Goal: Check status: Check status

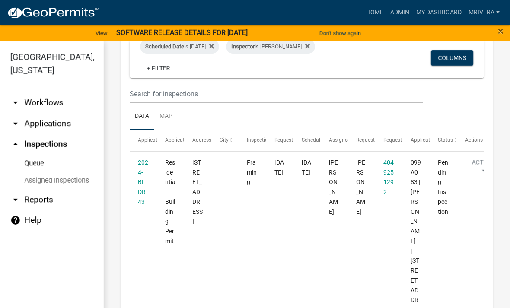
scroll to position [43, 0]
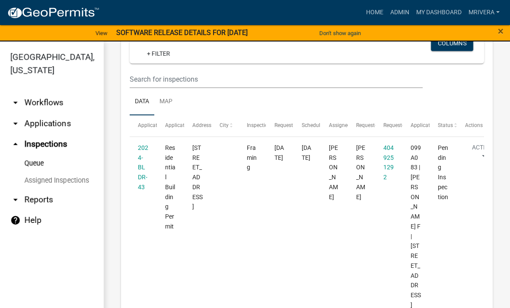
scroll to position [94, 0]
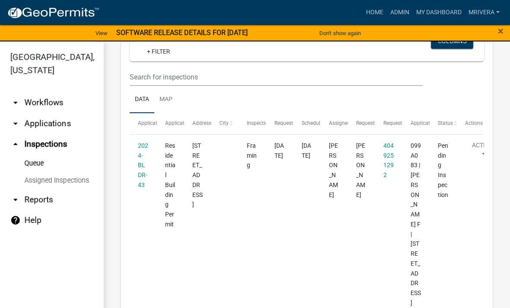
click at [153, 166] on datatable-body-cell "2024-BLDR-43" at bounding box center [143, 225] width 27 height 180
click at [144, 173] on link "2024-BLDR-43" at bounding box center [143, 165] width 10 height 46
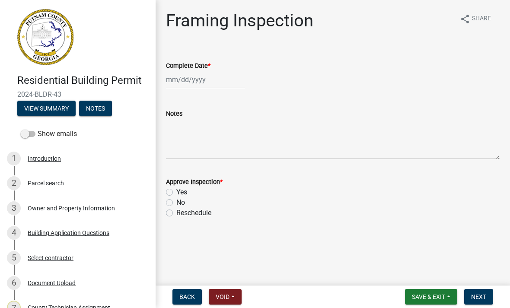
click at [70, 286] on div "Document Upload" at bounding box center [52, 283] width 48 height 6
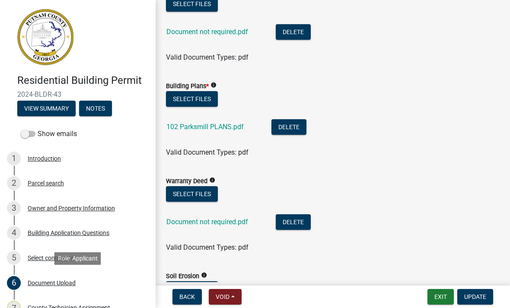
scroll to position [518, 0]
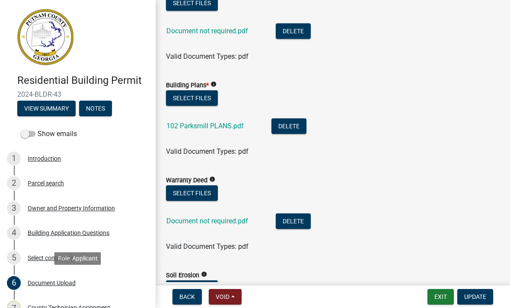
click at [230, 128] on link "102 Parksmill PLANS.pdf" at bounding box center [204, 126] width 77 height 8
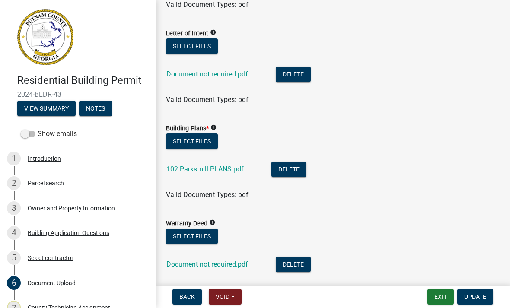
scroll to position [427, 0]
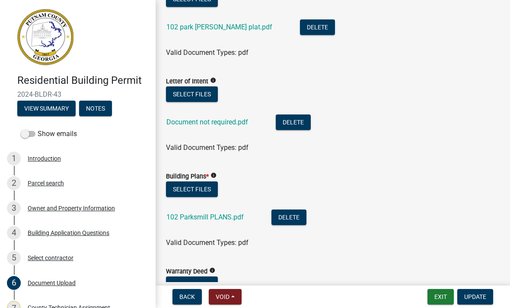
click at [238, 124] on link "Document not required.pdf" at bounding box center [207, 122] width 82 height 8
click at [219, 31] on link "102 park mills plat.pdf" at bounding box center [219, 27] width 106 height 8
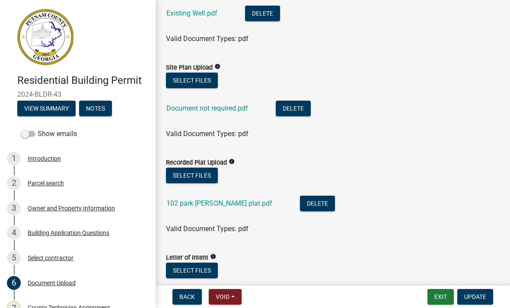
scroll to position [235, 0]
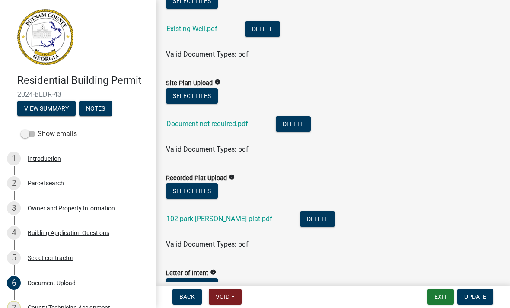
click at [234, 126] on link "Document not required.pdf" at bounding box center [207, 124] width 82 height 8
click at [199, 32] on link "Existing Well.pdf" at bounding box center [191, 29] width 51 height 8
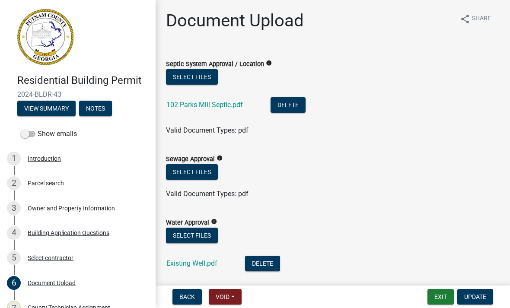
scroll to position [0, 0]
click at [227, 106] on link "102 Parks Mill Septic.pdf" at bounding box center [204, 105] width 77 height 8
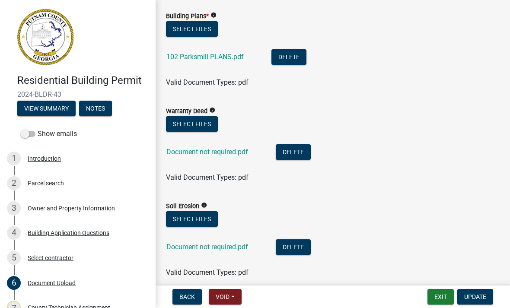
scroll to position [589, 0]
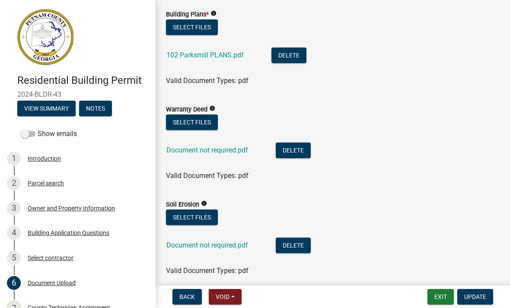
click at [234, 58] on link "102 Parksmill PLANS.pdf" at bounding box center [204, 55] width 77 height 8
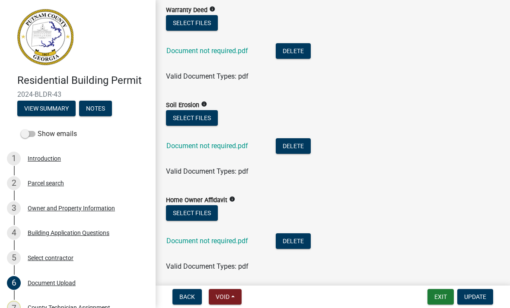
scroll to position [700, 0]
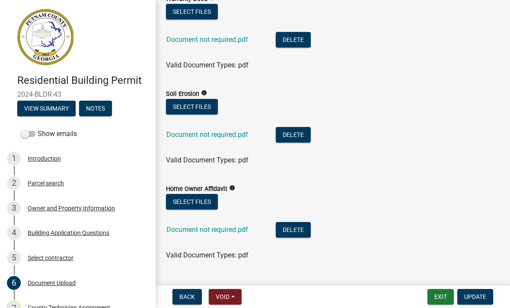
click at [233, 231] on link "Document not required.pdf" at bounding box center [207, 230] width 82 height 8
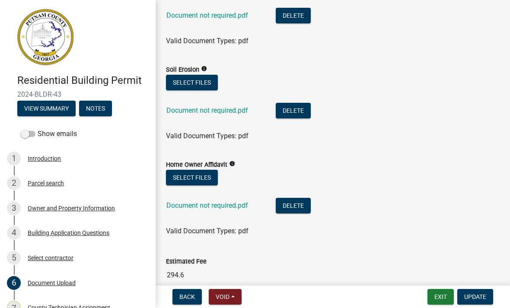
scroll to position [730, 0]
